Goal: Information Seeking & Learning: Learn about a topic

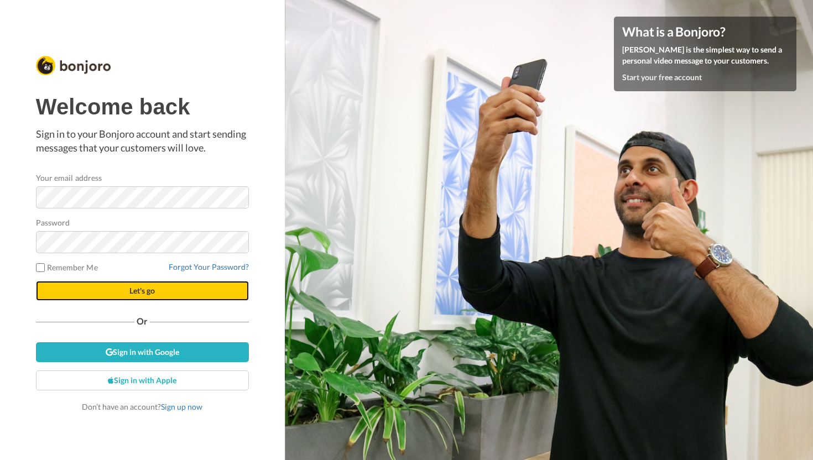
click at [134, 295] on span "Let's go" at bounding box center [141, 290] width 25 height 9
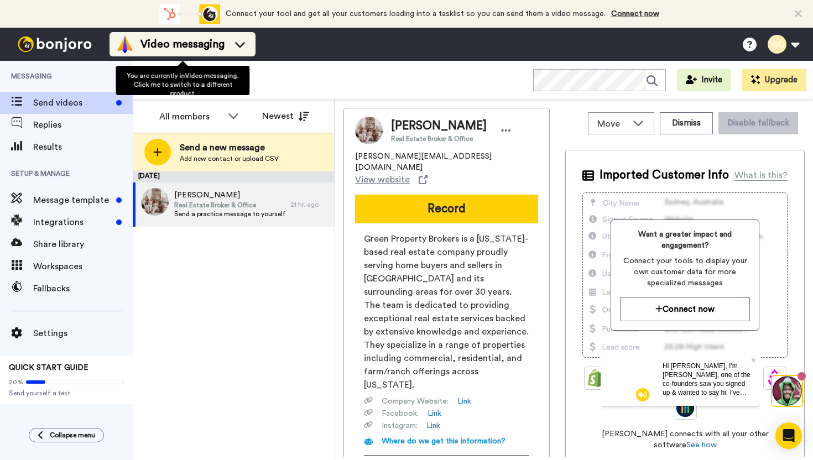
click at [229, 47] on div "Video messaging" at bounding box center [182, 44] width 133 height 18
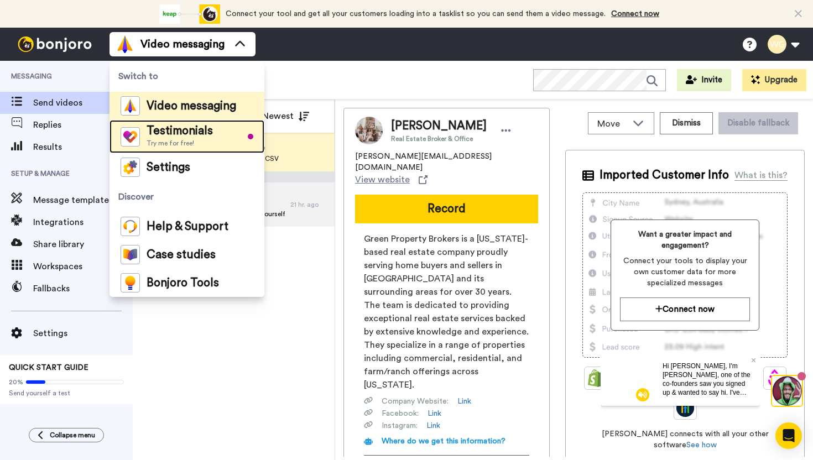
click at [194, 134] on span "Testimonials" at bounding box center [180, 131] width 66 height 11
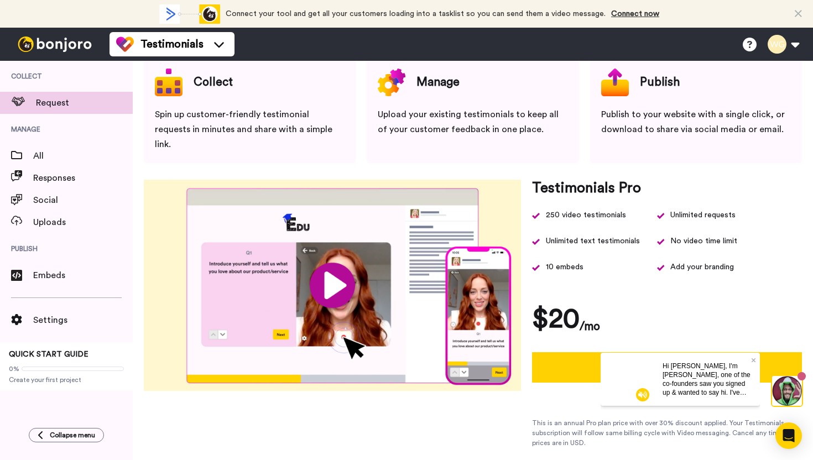
scroll to position [71, 0]
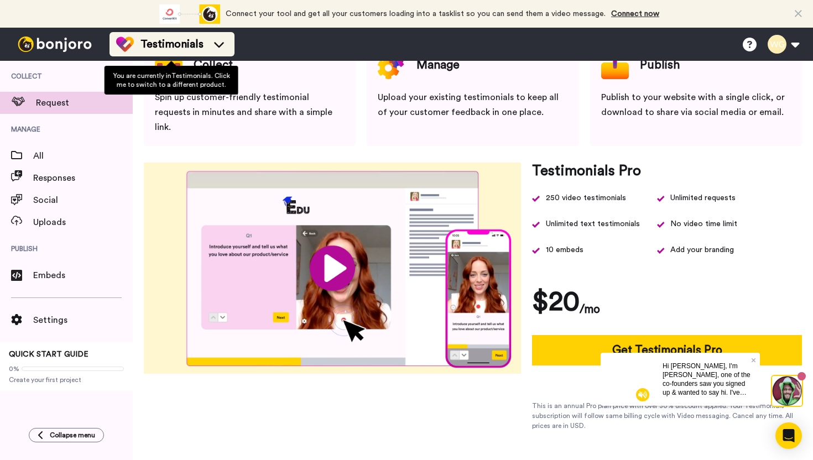
click at [213, 48] on icon at bounding box center [219, 44] width 18 height 11
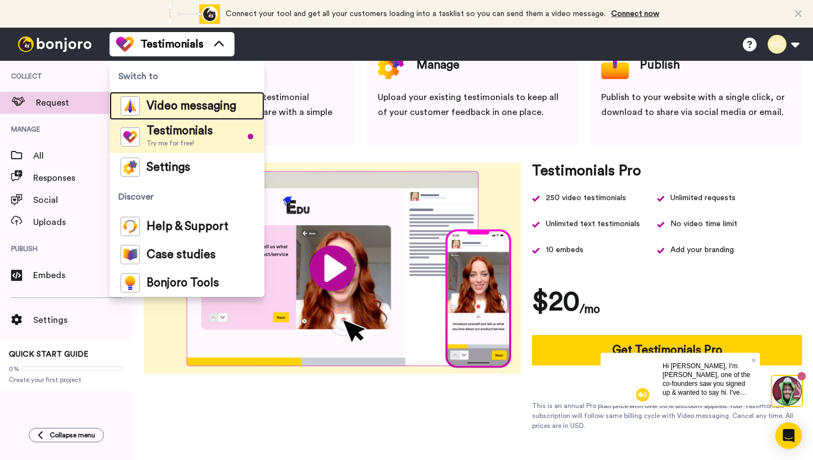
click at [181, 105] on span "Video messaging" at bounding box center [192, 106] width 90 height 11
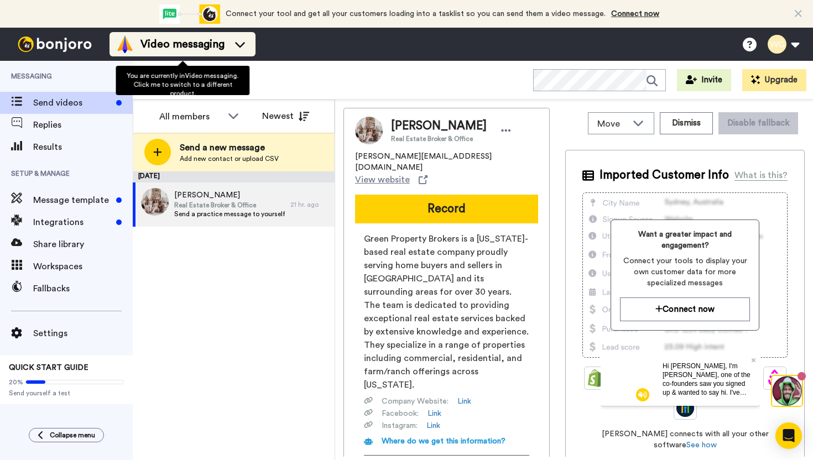
click at [240, 48] on icon at bounding box center [240, 44] width 18 height 11
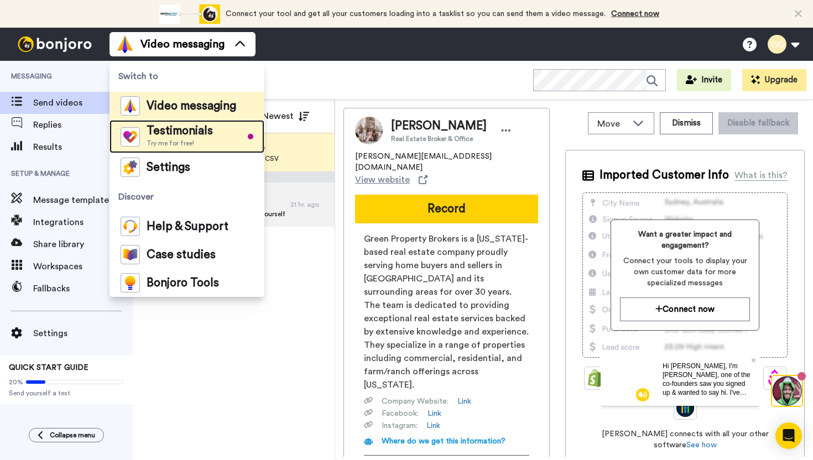
click at [179, 139] on span "Try me for free!" at bounding box center [180, 143] width 66 height 9
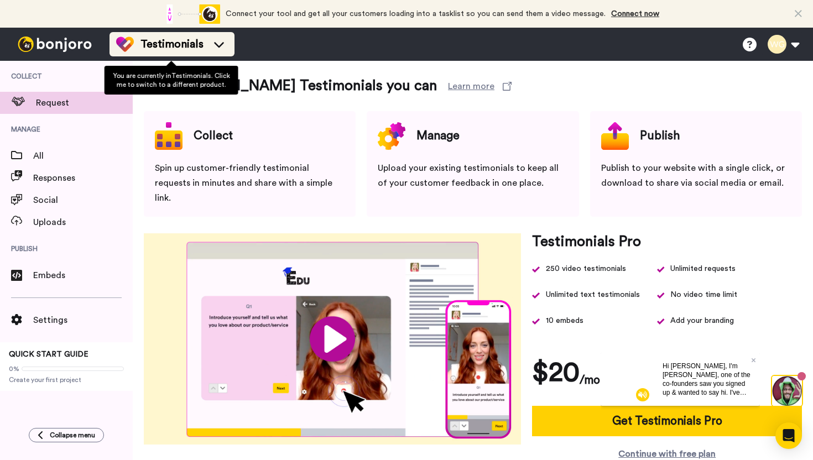
click at [212, 52] on div "Testimonials" at bounding box center [172, 44] width 112 height 18
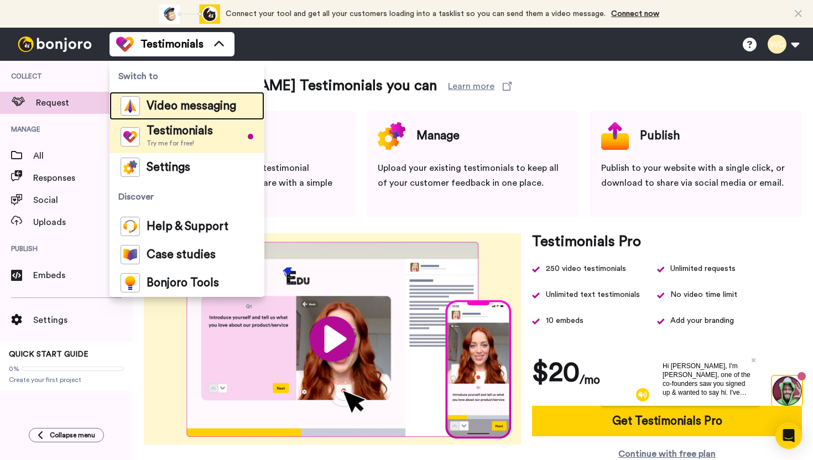
click at [176, 112] on span "Video messaging" at bounding box center [192, 106] width 90 height 11
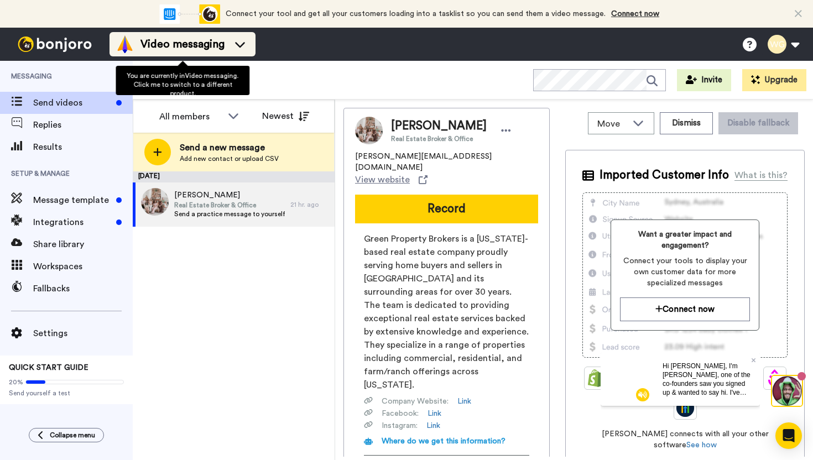
click at [231, 44] on div "Video messaging" at bounding box center [182, 44] width 133 height 18
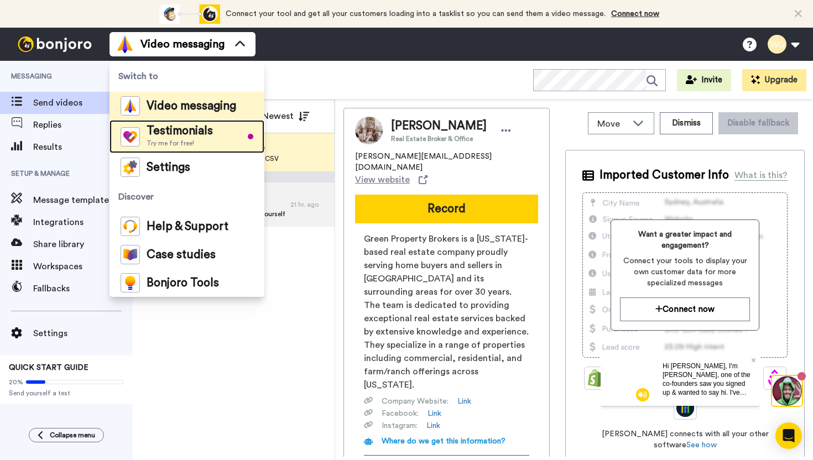
click at [186, 129] on span "Testimonials" at bounding box center [180, 131] width 66 height 11
